Goal: Information Seeking & Learning: Learn about a topic

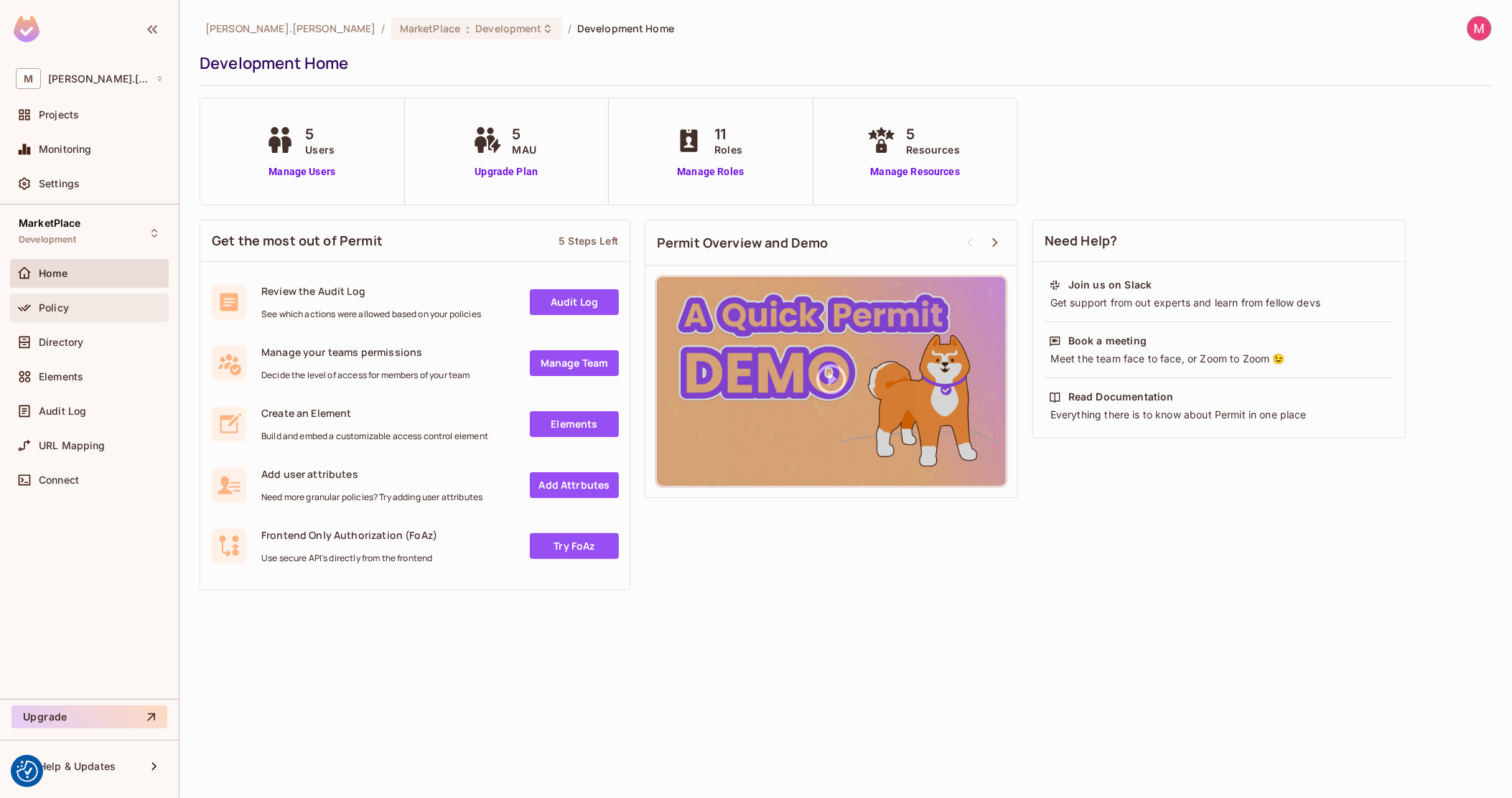
click at [93, 302] on div "Policy" at bounding box center [101, 308] width 124 height 12
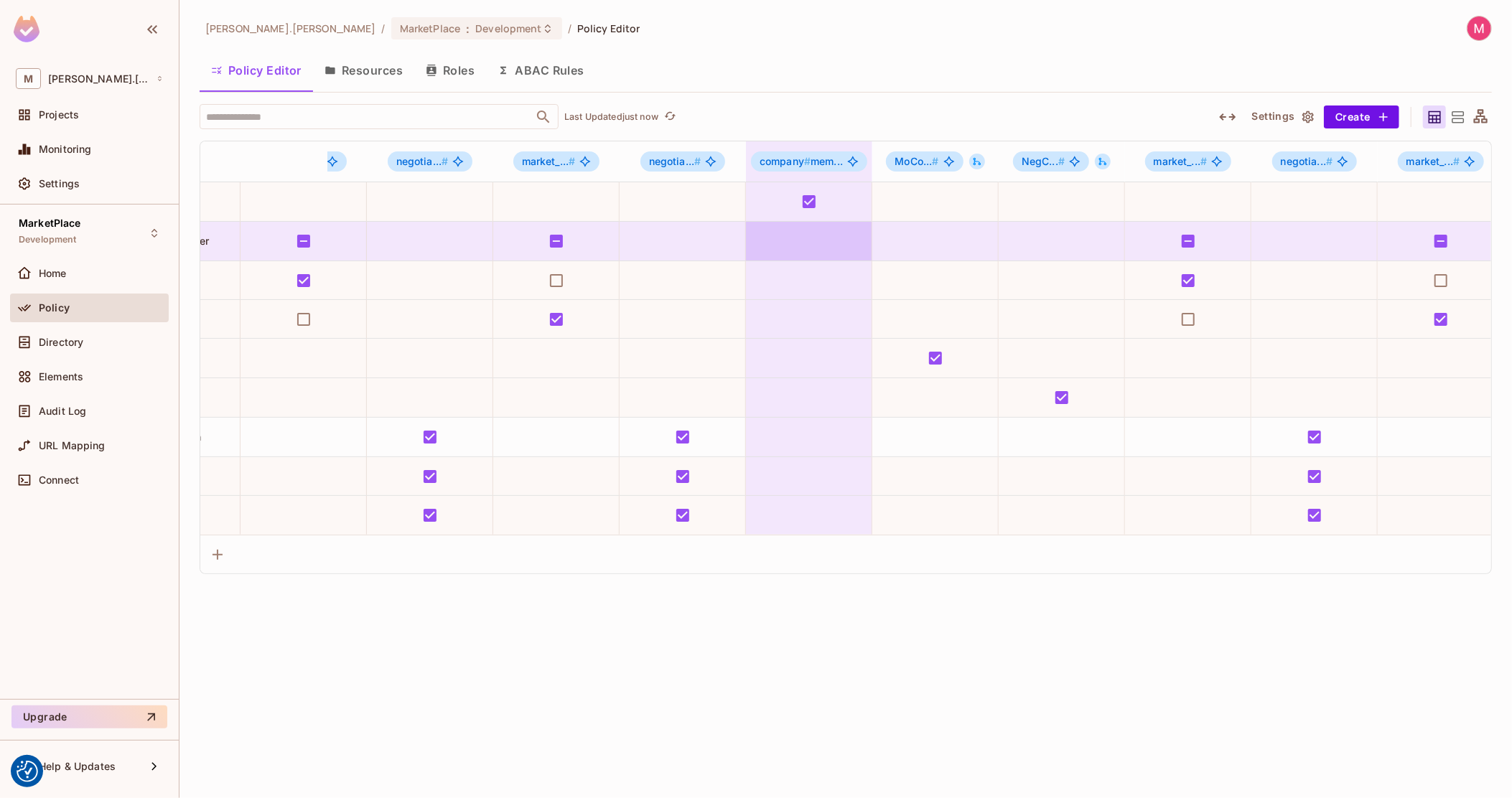
scroll to position [0, 387]
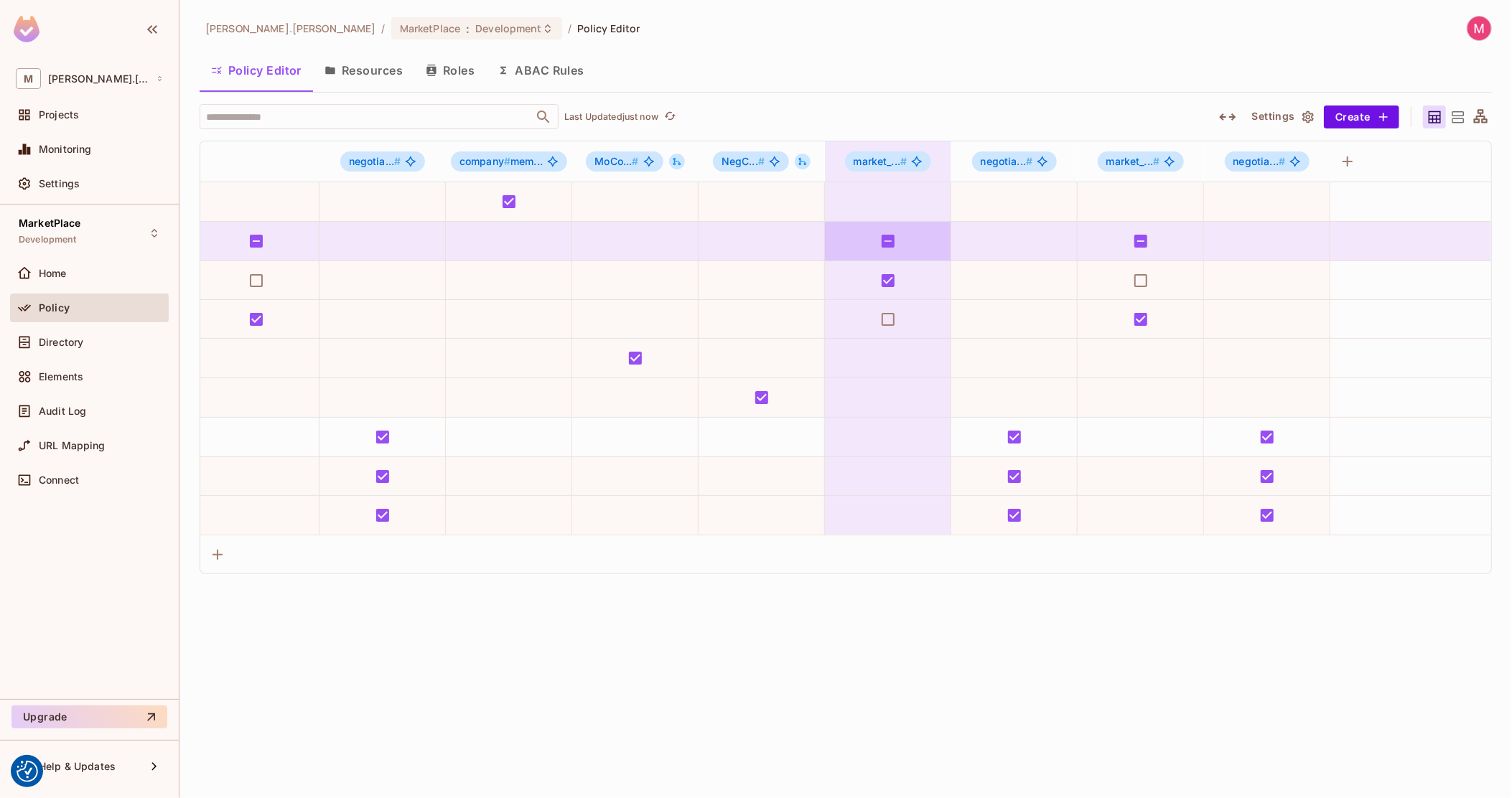
drag, startPoint x: 521, startPoint y: 235, endPoint x: 865, endPoint y: 230, distance: 344.0
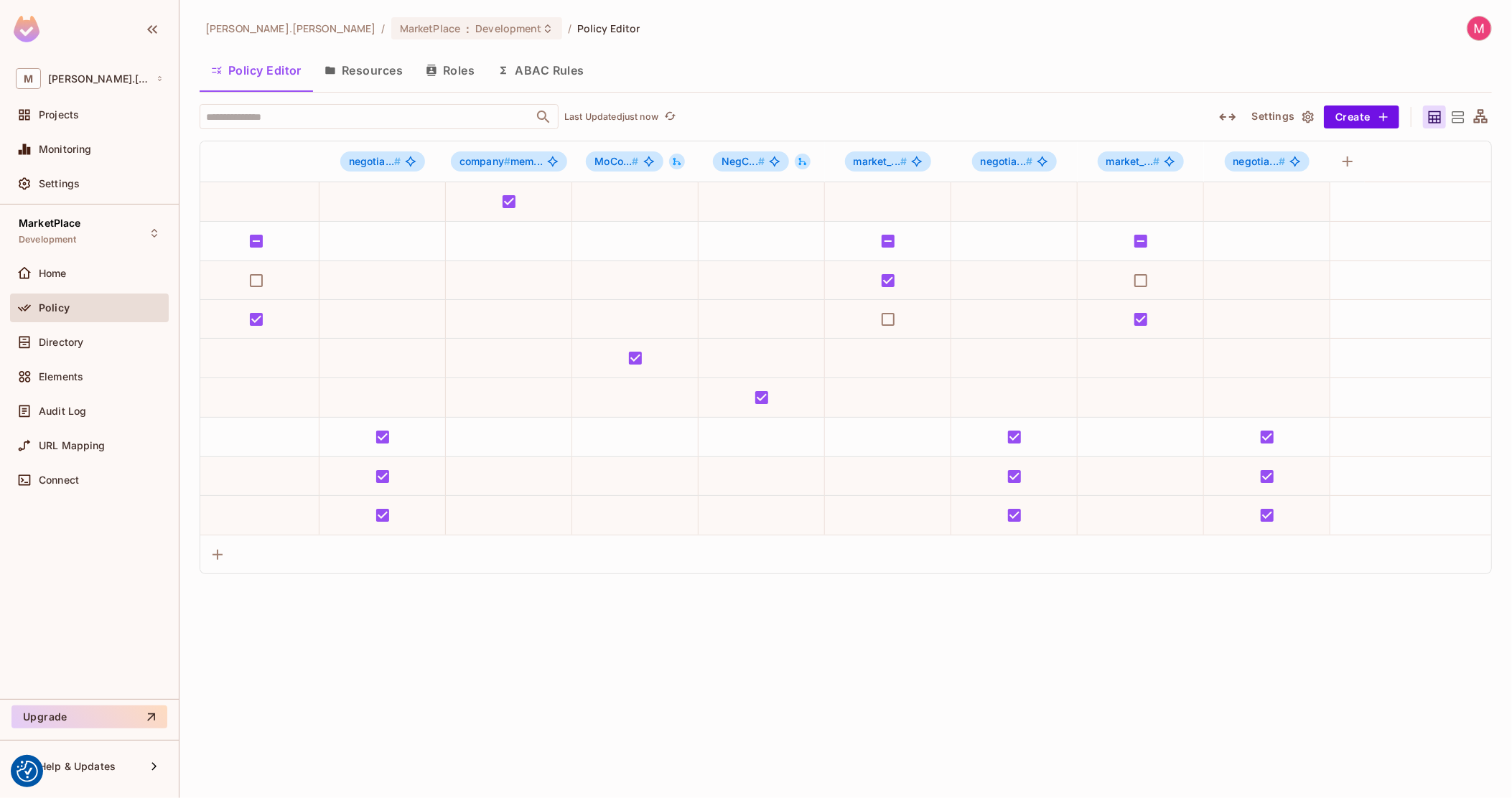
click at [1222, 123] on icon "button" at bounding box center [1228, 117] width 17 height 17
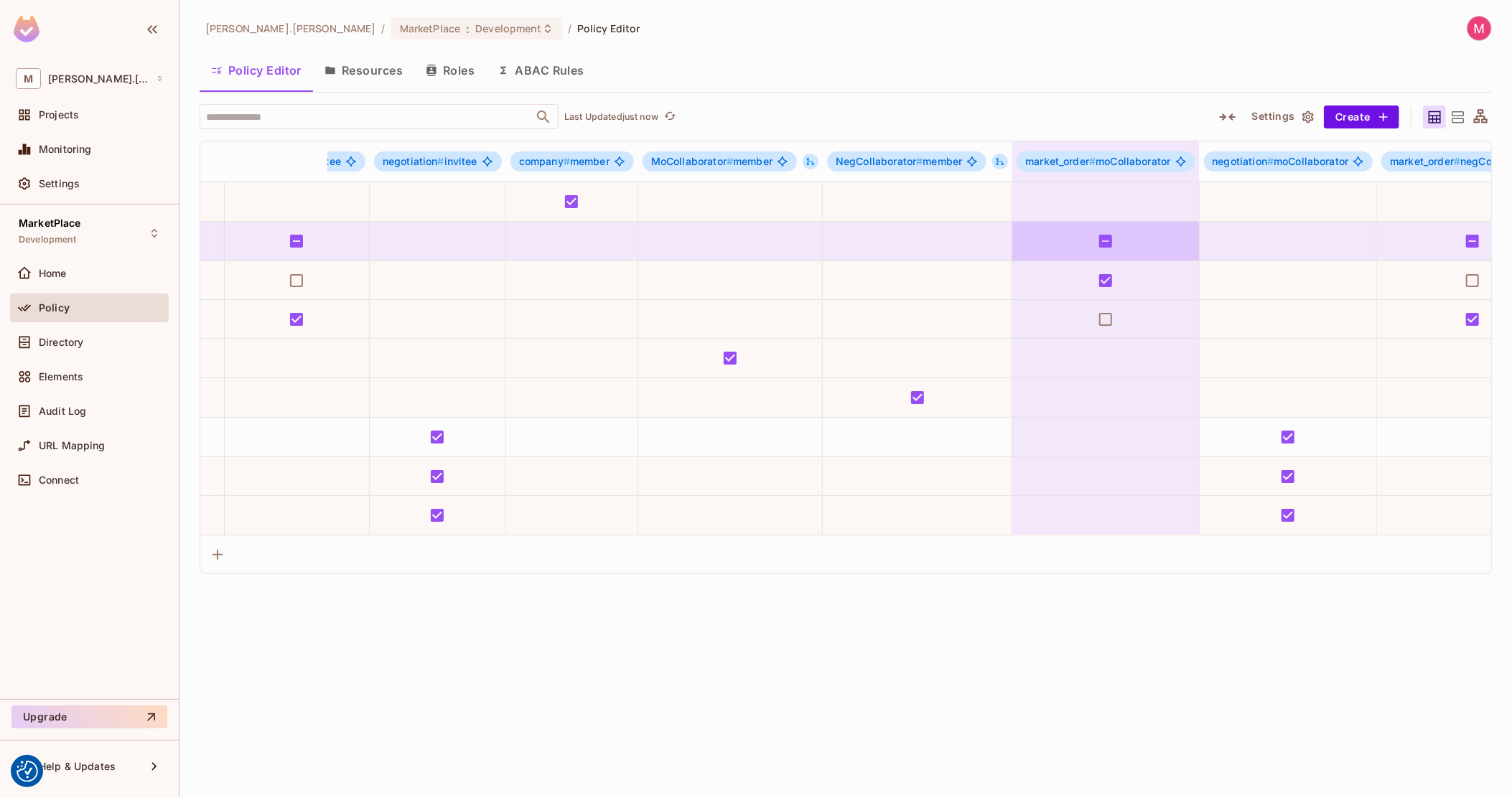
scroll to position [0, 819]
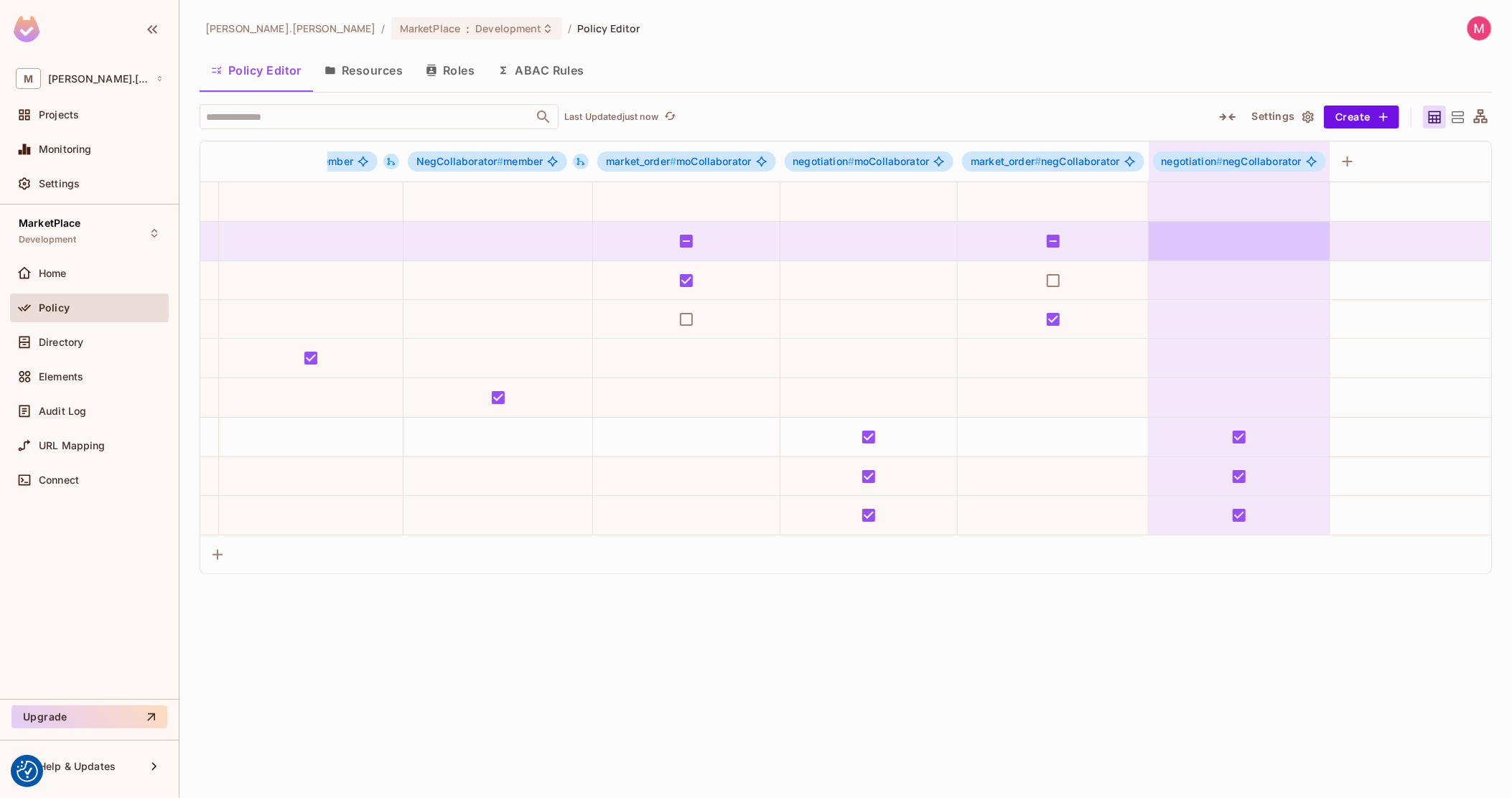
drag, startPoint x: 956, startPoint y: 257, endPoint x: 1295, endPoint y: 248, distance: 339.1
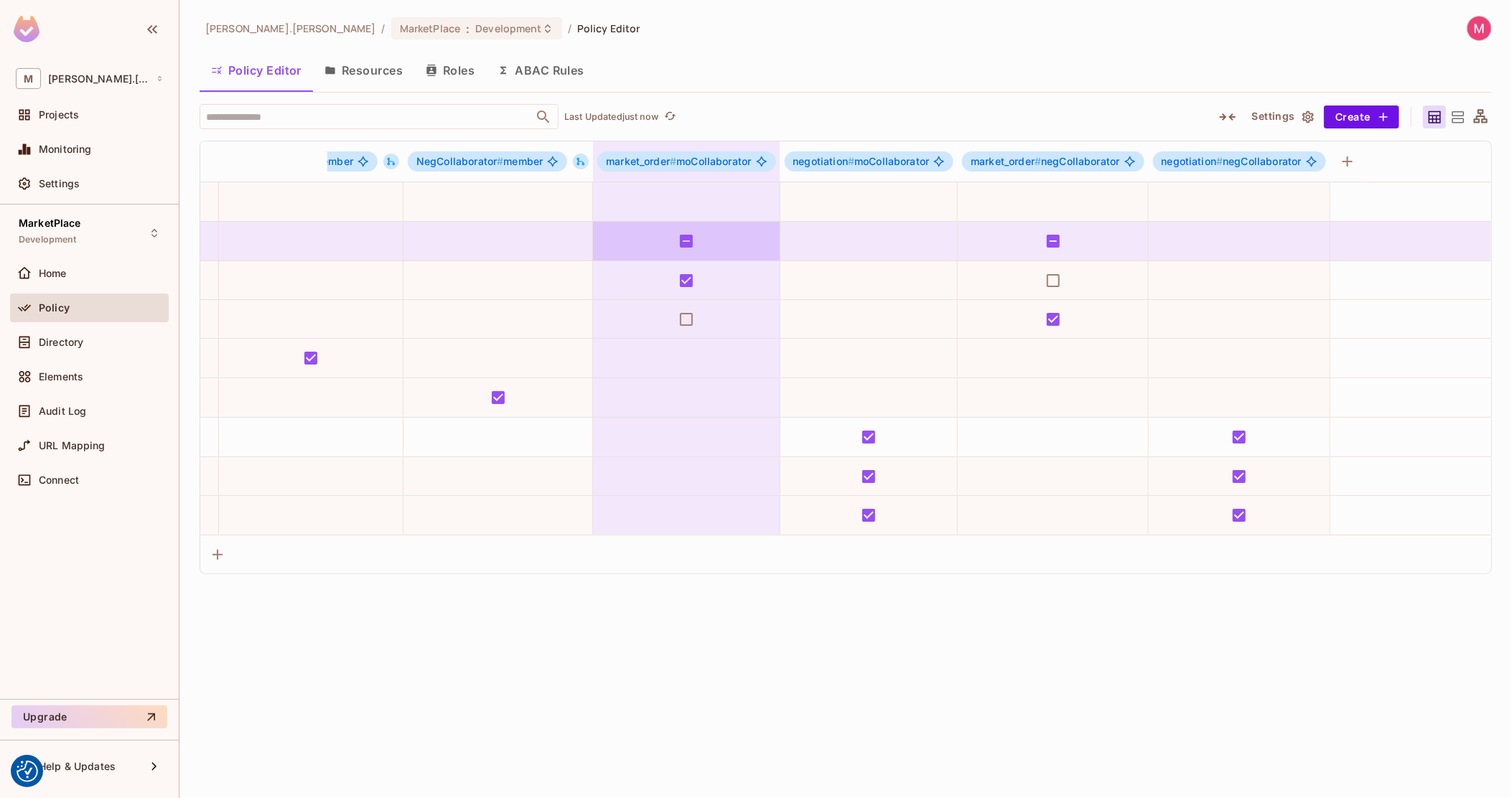
drag, startPoint x: 1295, startPoint y: 248, endPoint x: 611, endPoint y: 251, distance: 684.0
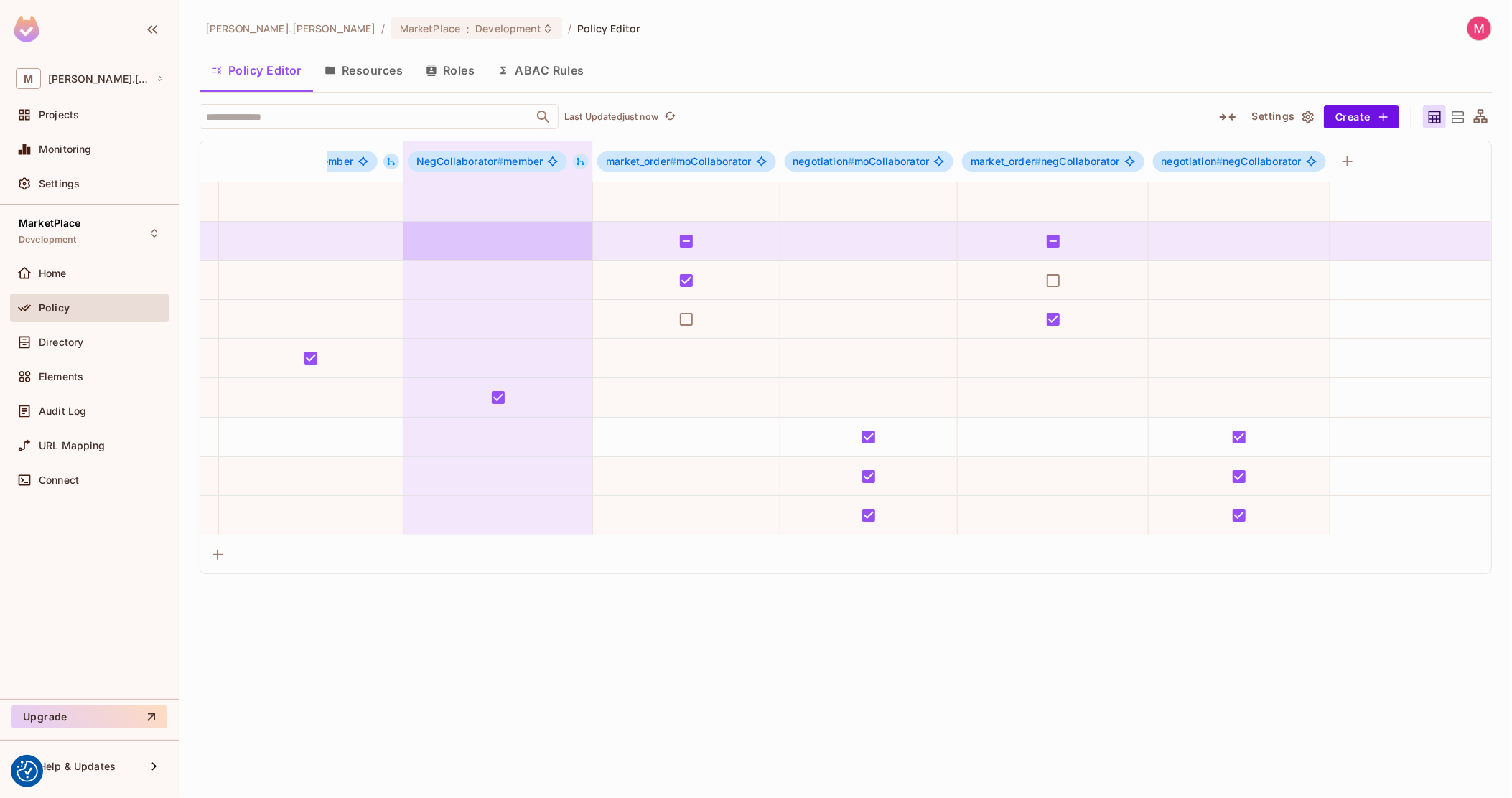
scroll to position [0, 0]
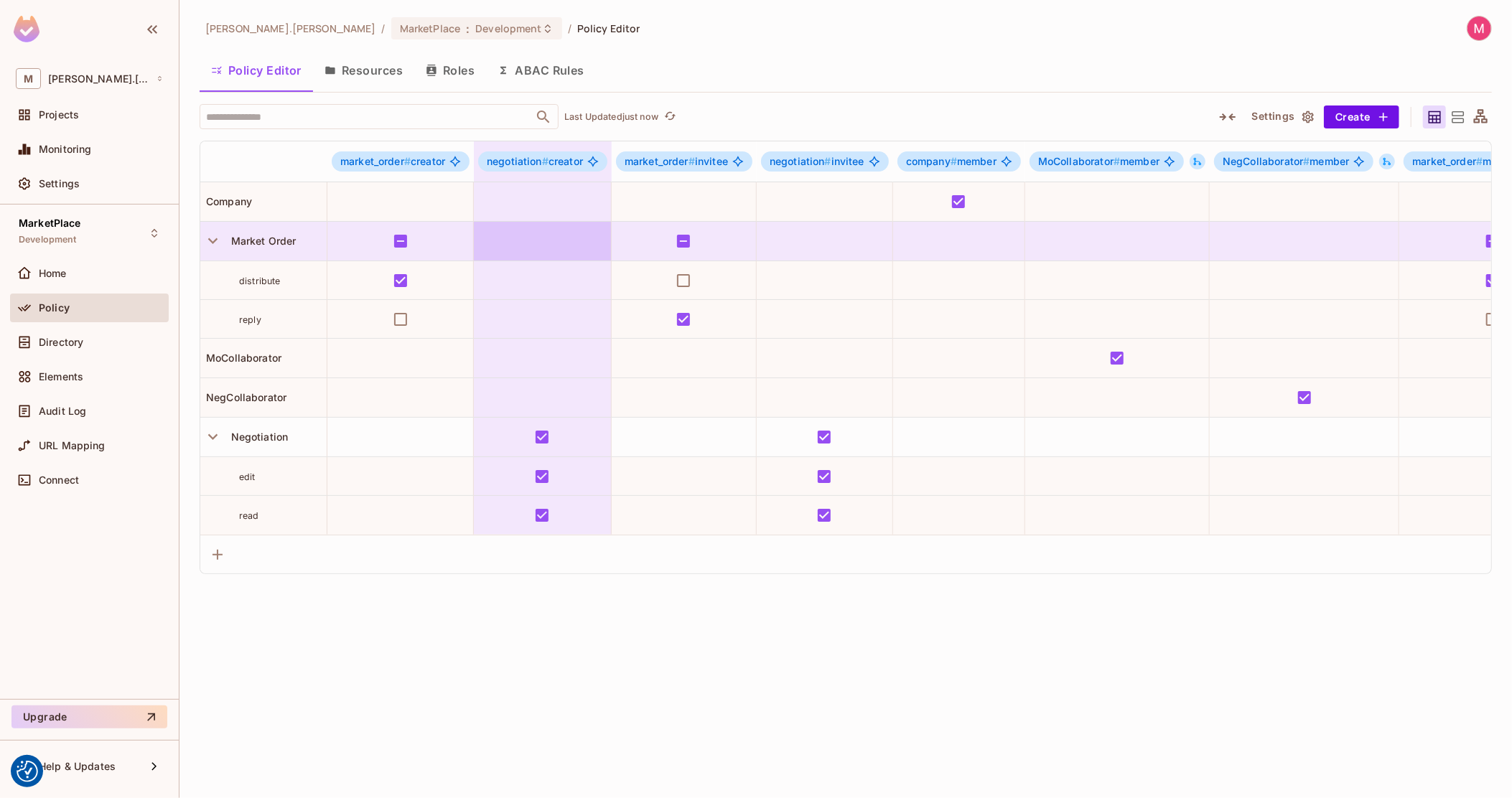
drag, startPoint x: 599, startPoint y: 256, endPoint x: 273, endPoint y: 251, distance: 326.0
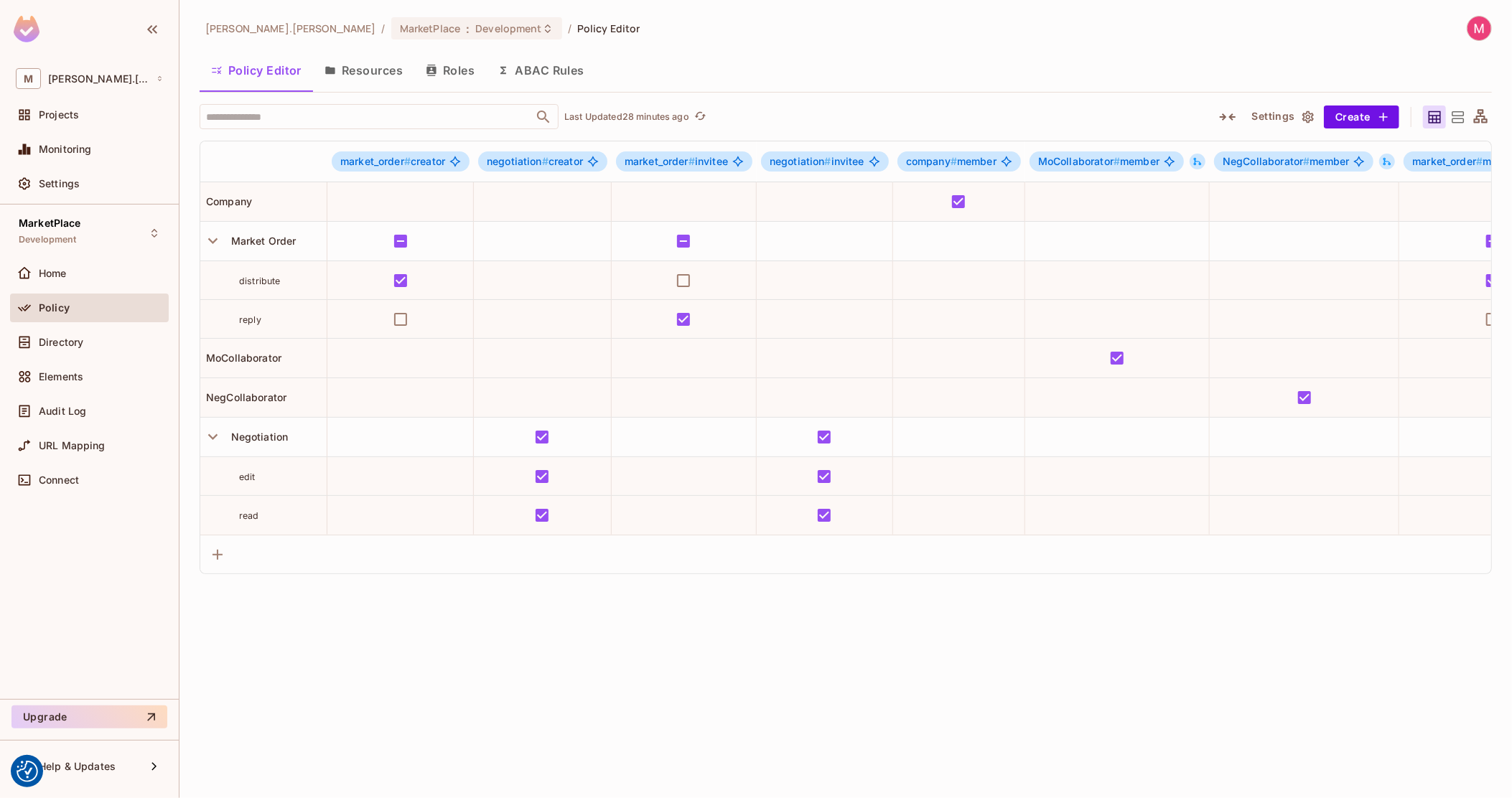
click at [17, 28] on img at bounding box center [26, 29] width 26 height 26
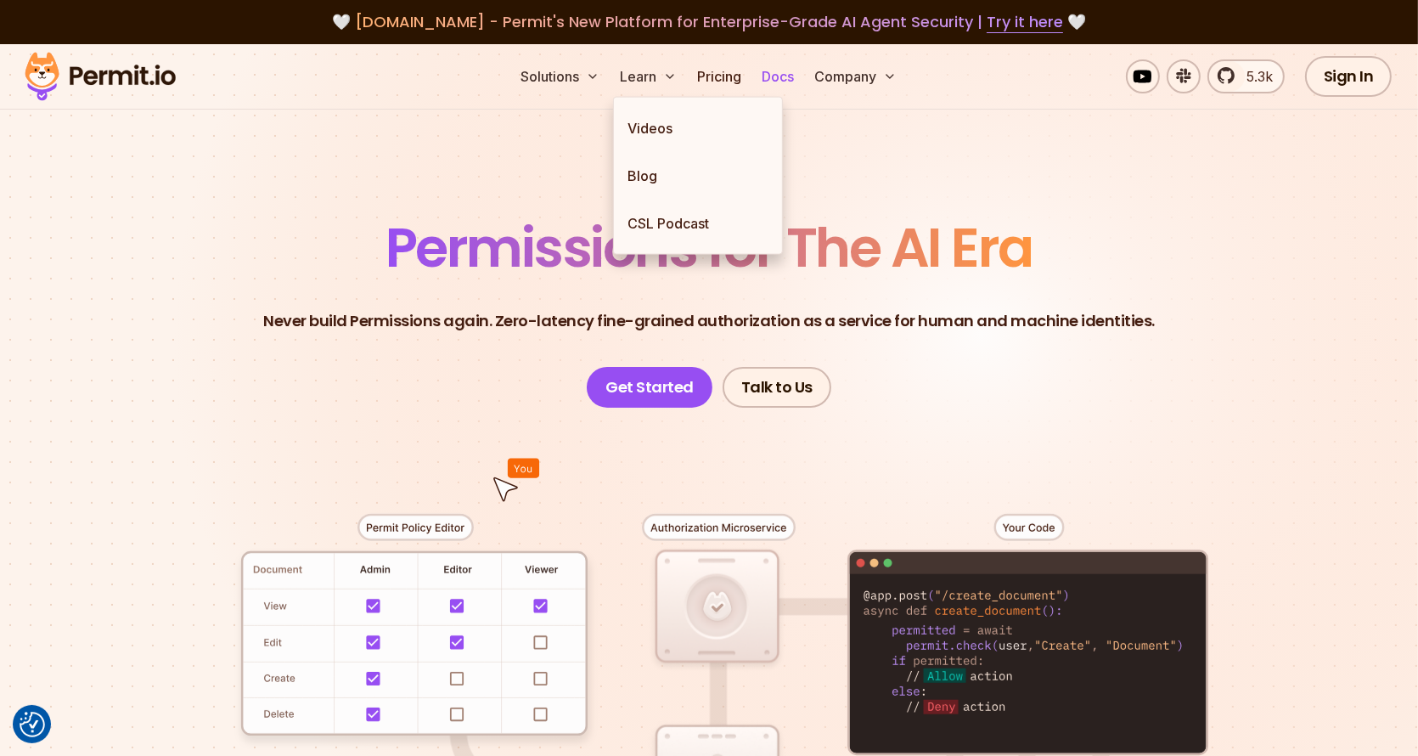
click at [800, 65] on link "Docs" at bounding box center [778, 76] width 46 height 34
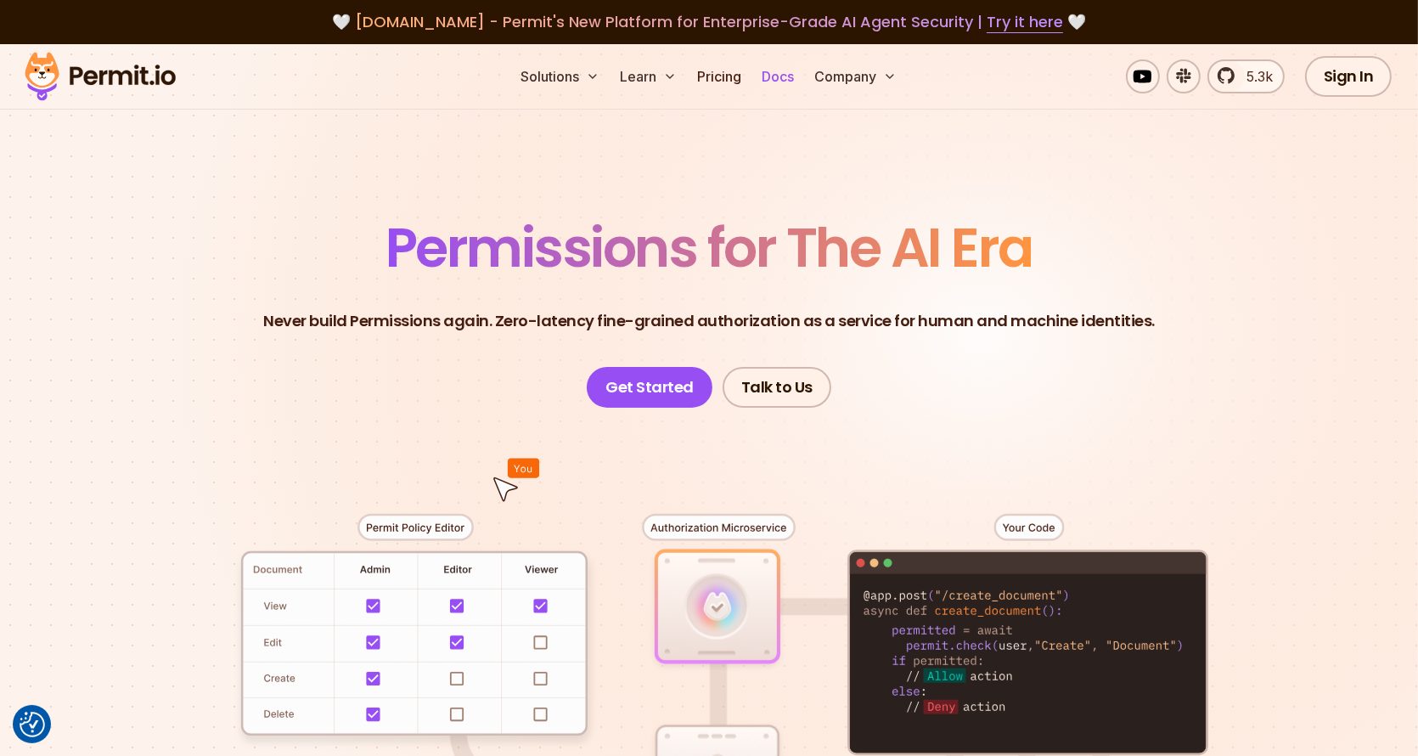
click at [776, 73] on link "Docs" at bounding box center [778, 76] width 46 height 34
